Goal: Task Accomplishment & Management: Manage account settings

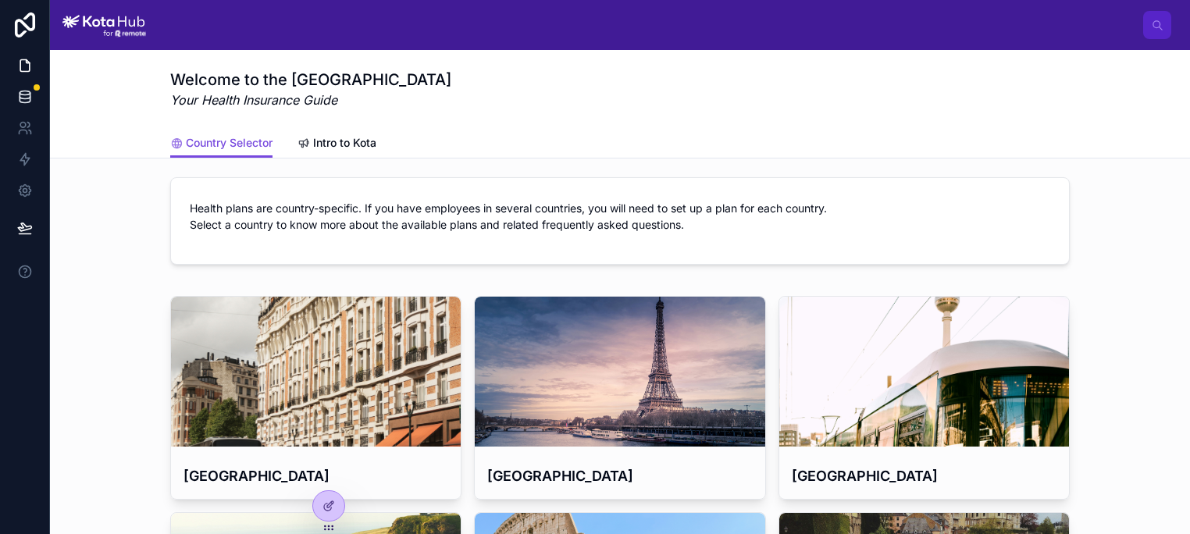
click at [27, 93] on icon at bounding box center [25, 97] width 16 height 16
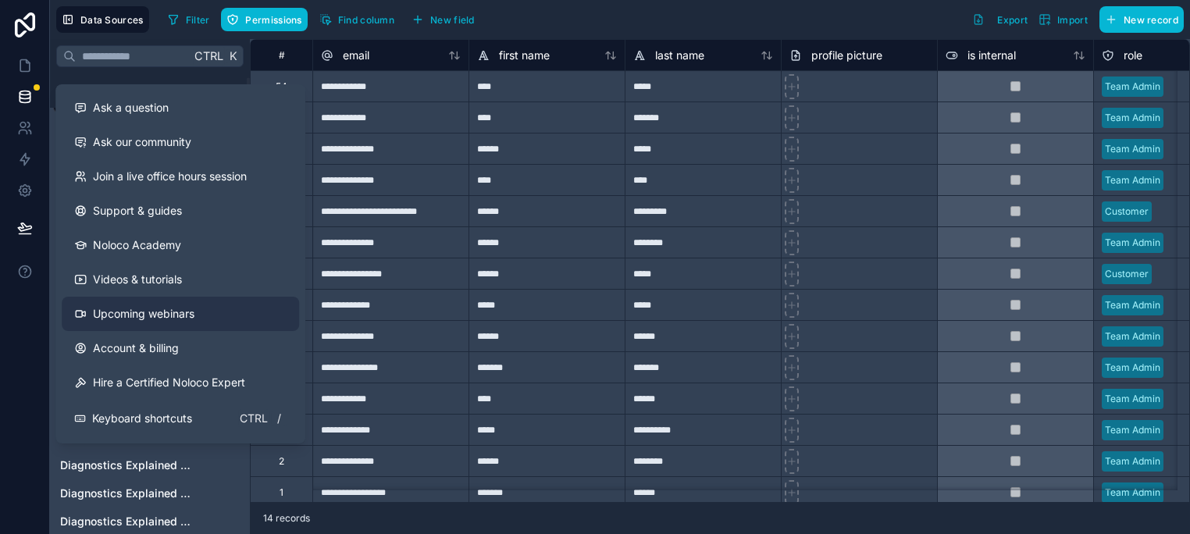
scroll to position [27, 0]
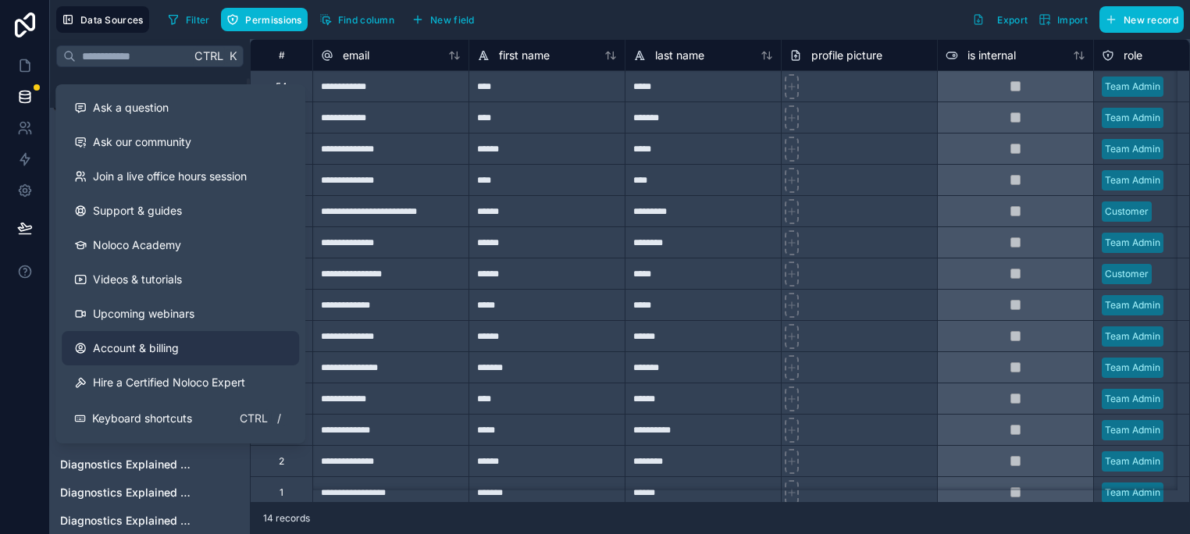
click at [159, 344] on span "Account & billing" at bounding box center [136, 349] width 86 height 16
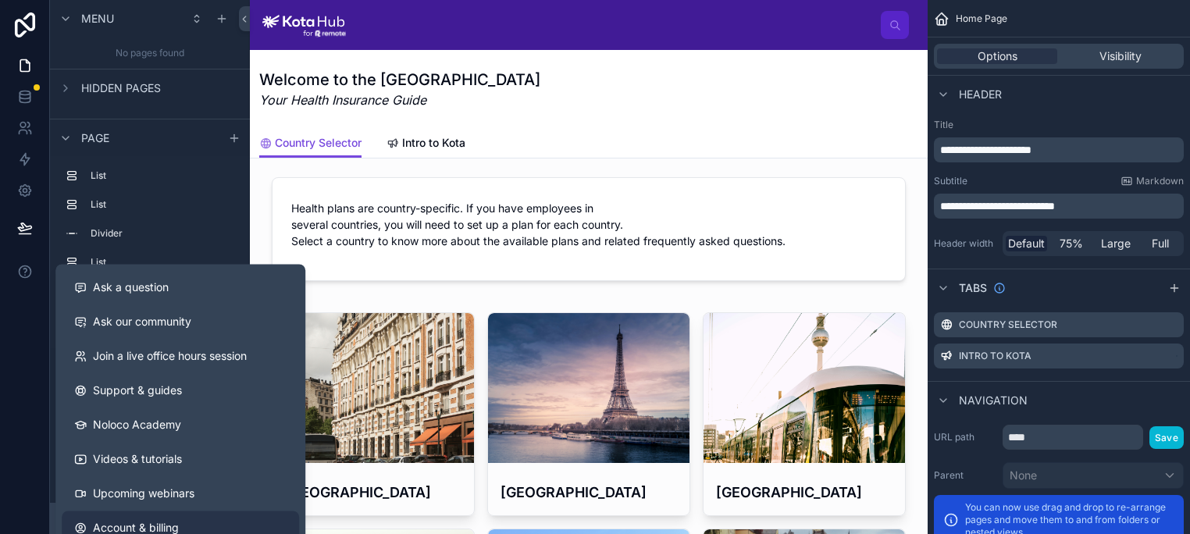
click at [146, 519] on link "Account & billing" at bounding box center [180, 528] width 237 height 34
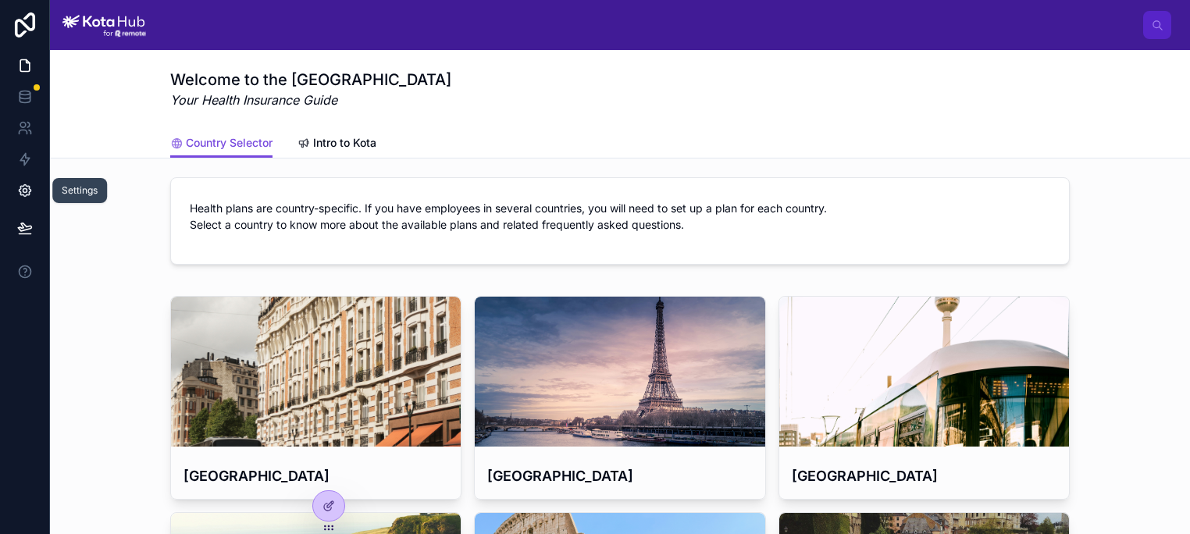
click at [27, 188] on icon at bounding box center [25, 191] width 16 height 16
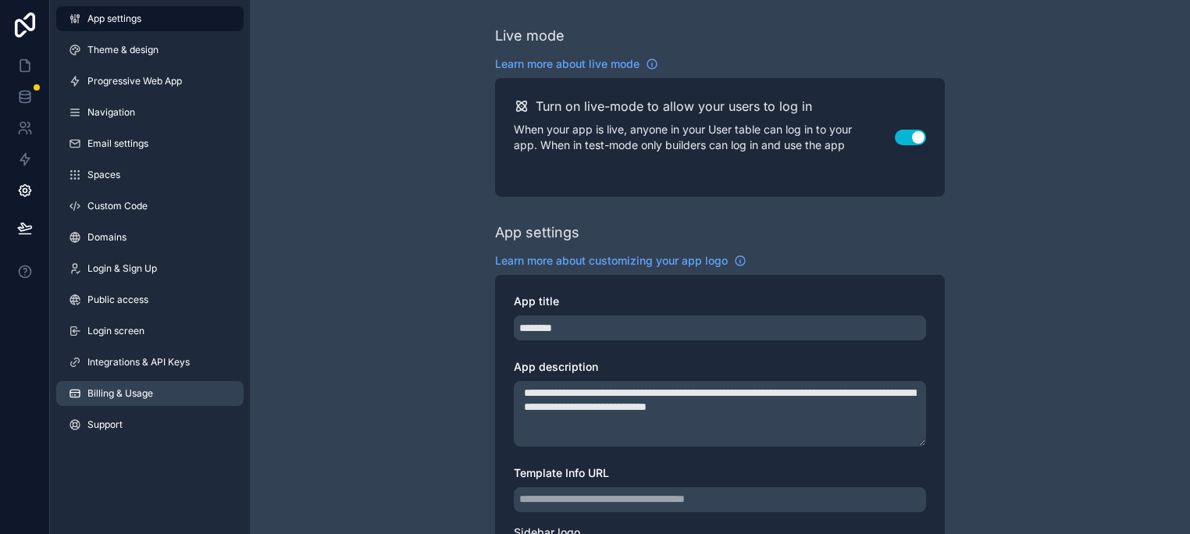
click at [131, 391] on span "Billing & Usage" at bounding box center [120, 393] width 66 height 12
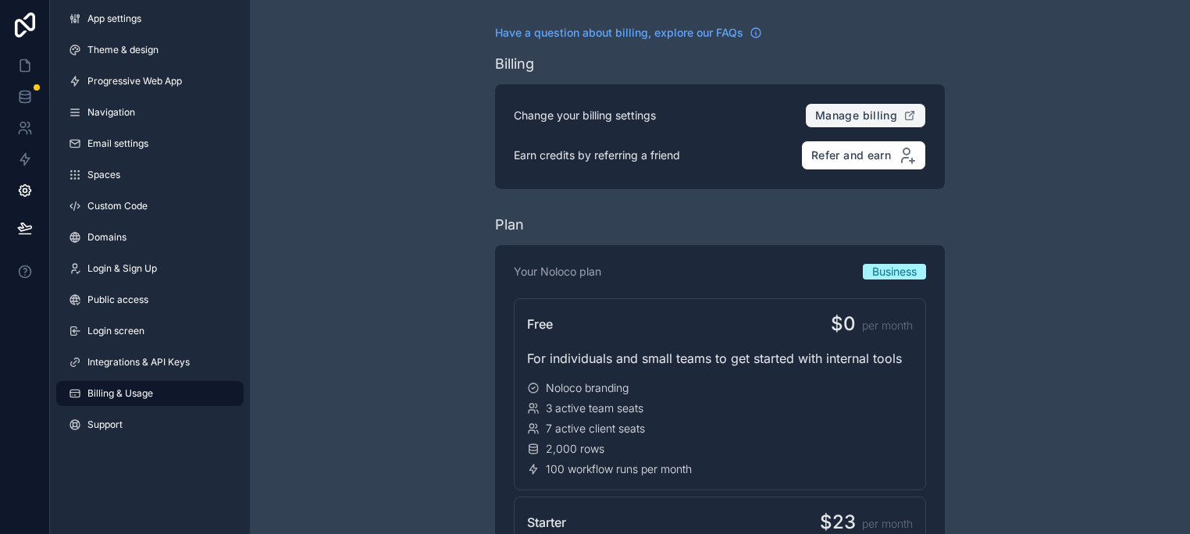
click at [842, 107] on button "Manage billing" at bounding box center [865, 115] width 121 height 25
